Goal: Find specific page/section: Find specific page/section

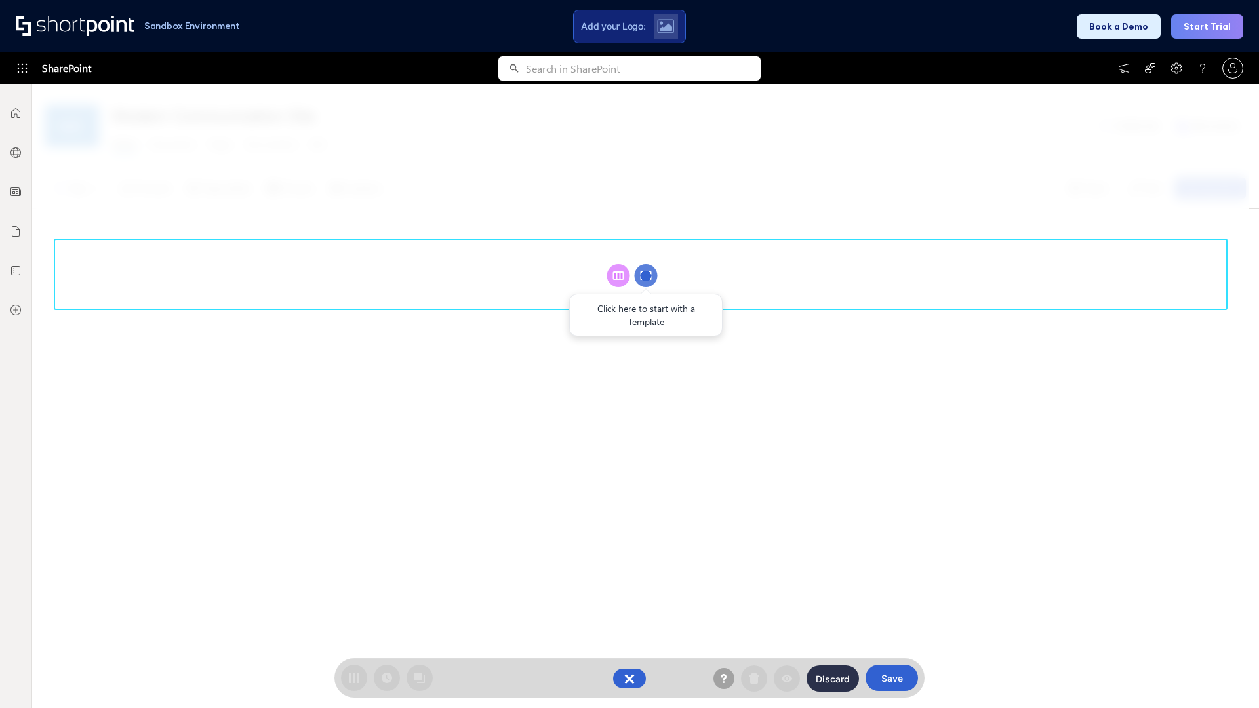
click at [646, 275] on circle at bounding box center [646, 275] width 23 height 23
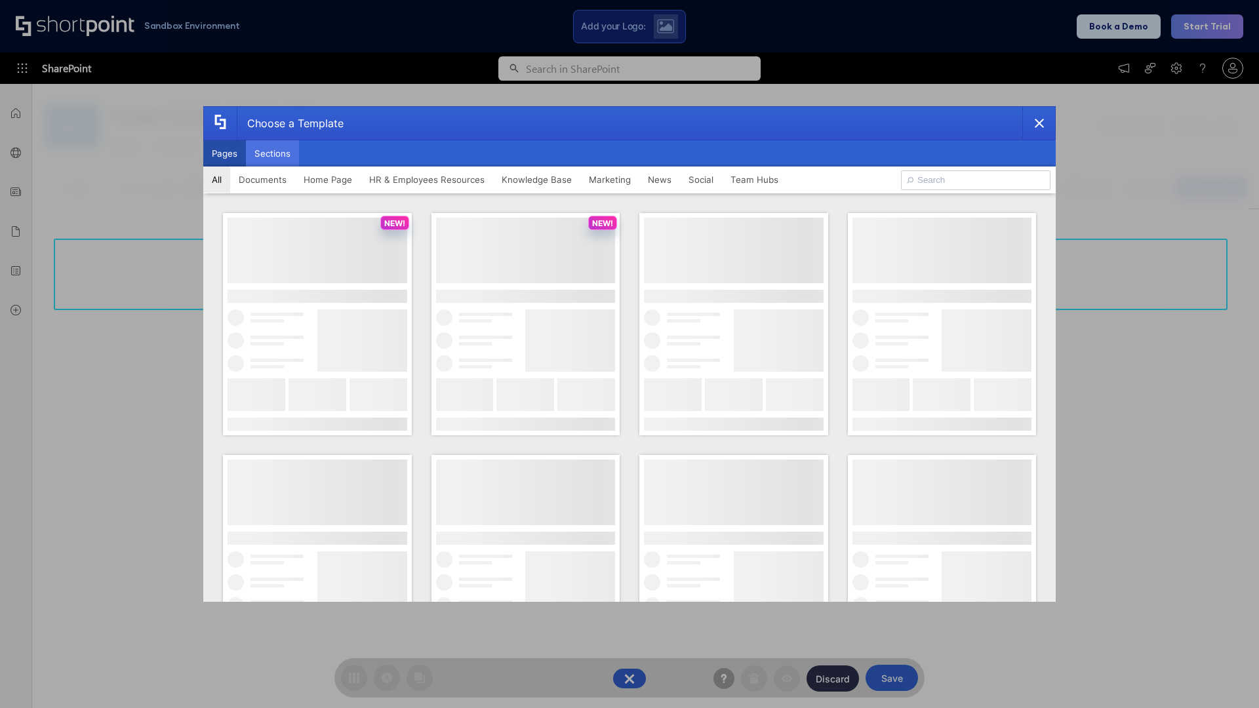
click at [272, 153] on button "Sections" at bounding box center [272, 153] width 53 height 26
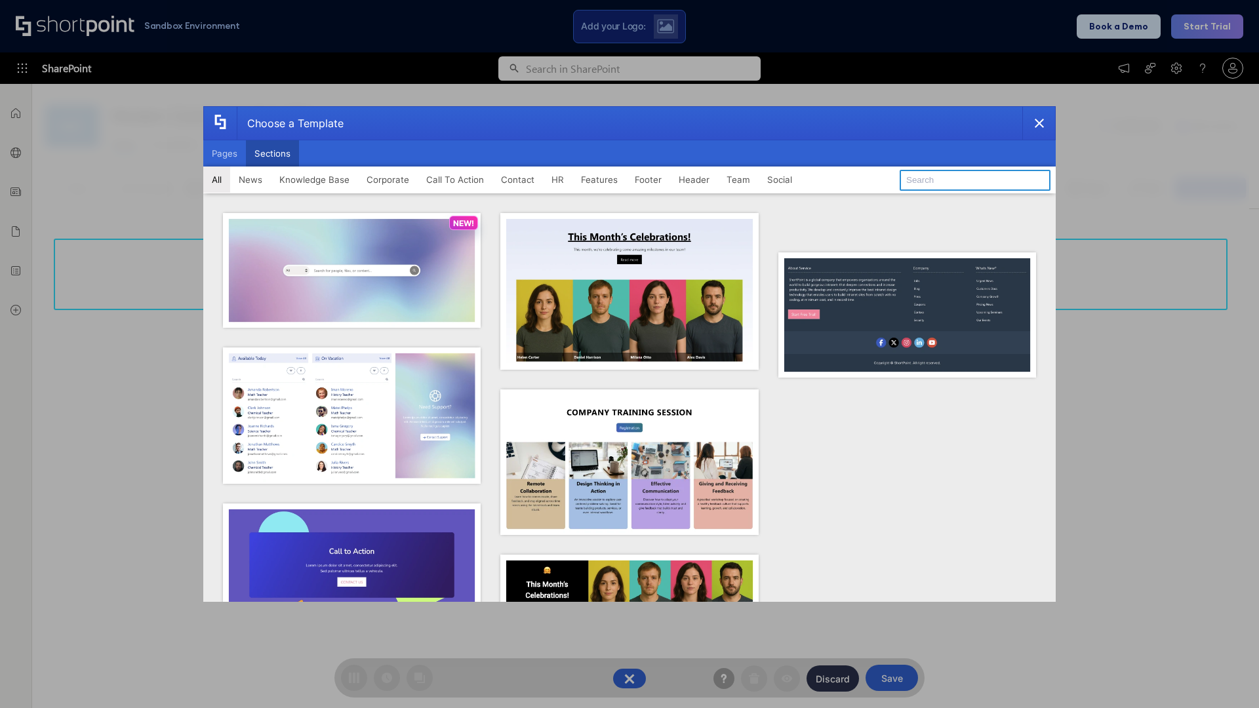
type input "Quick Links"
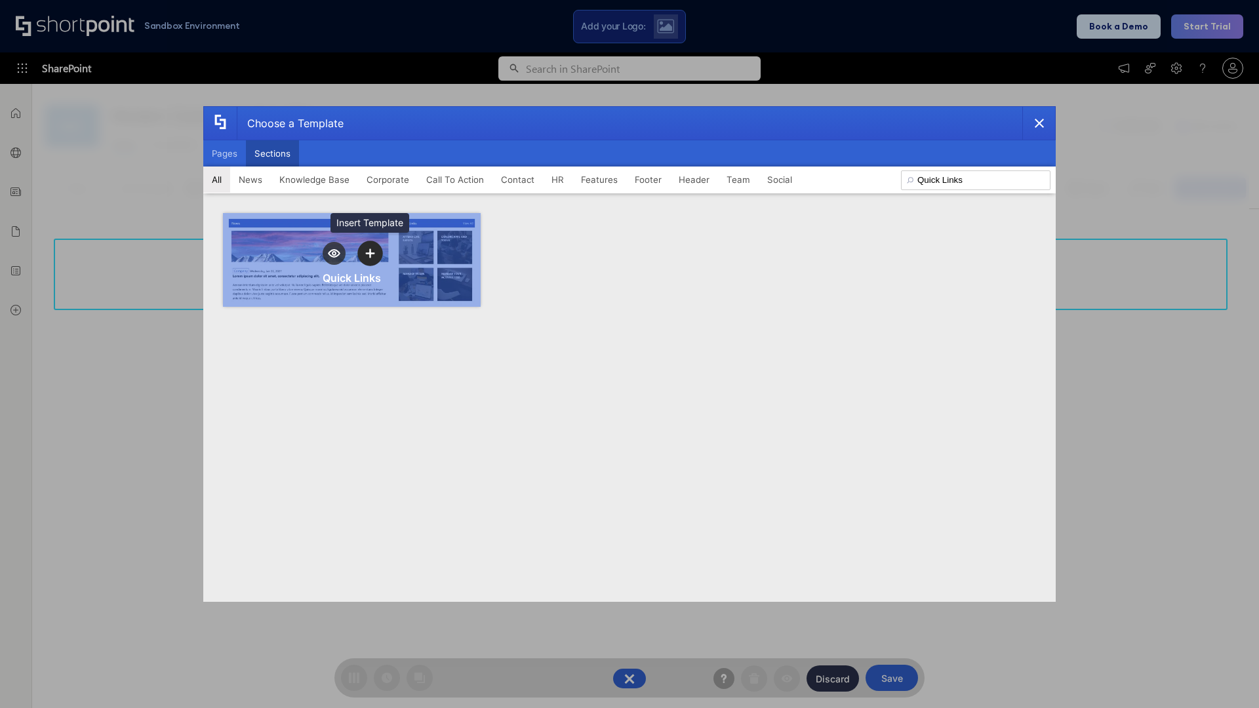
click at [370, 253] on icon "template selector" at bounding box center [369, 253] width 9 height 9
